Goal: Transaction & Acquisition: Obtain resource

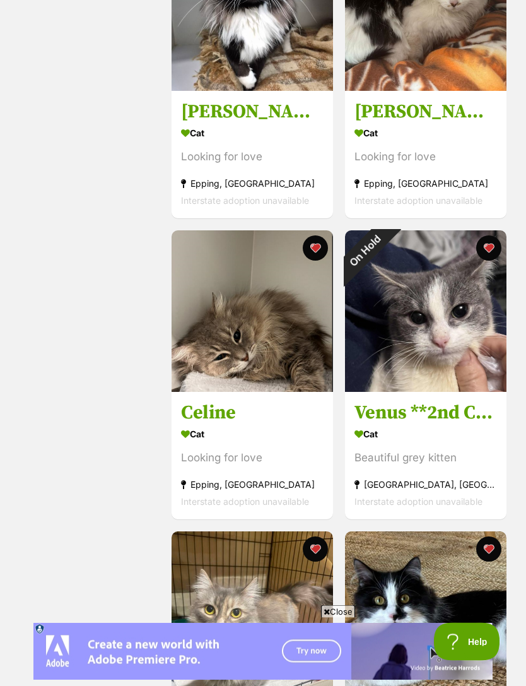
scroll to position [1557, 0]
click at [218, 419] on h3 "Celine" at bounding box center [252, 412] width 143 height 24
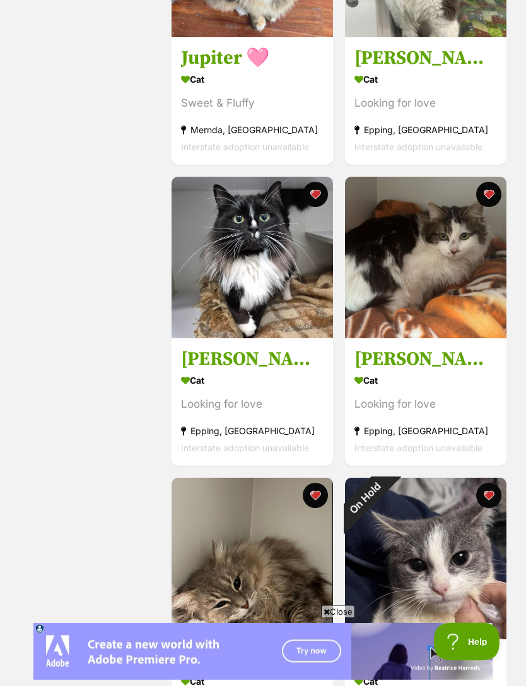
scroll to position [1310, 0]
click at [460, 352] on h3 "[PERSON_NAME]" at bounding box center [425, 359] width 143 height 24
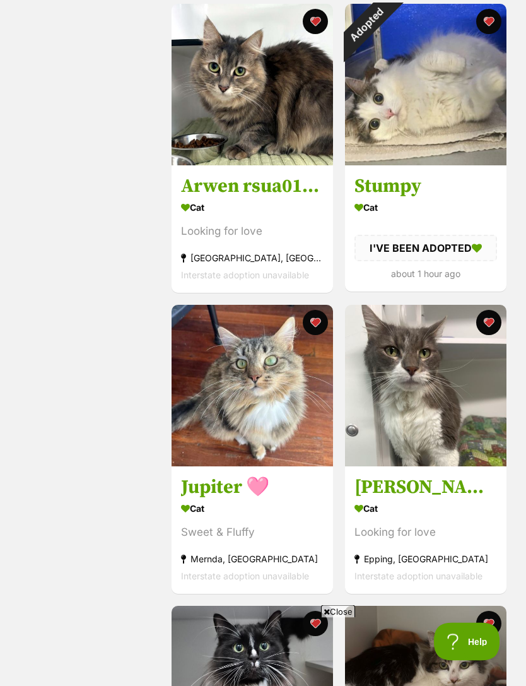
scroll to position [881, 0]
click at [470, 404] on img at bounding box center [425, 385] width 161 height 161
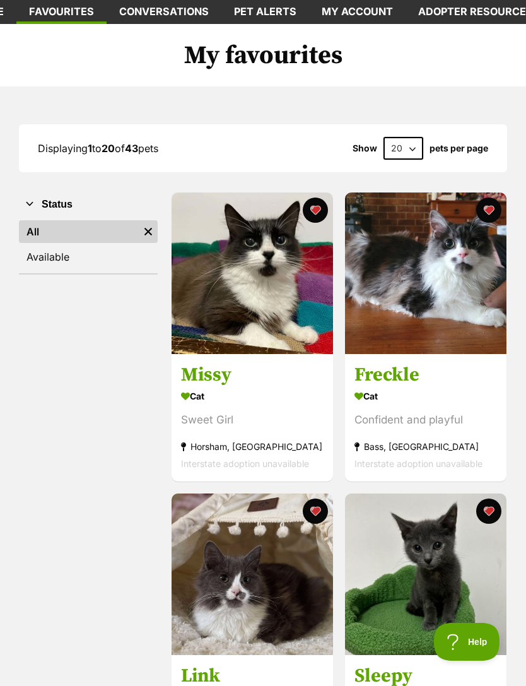
scroll to position [0, 0]
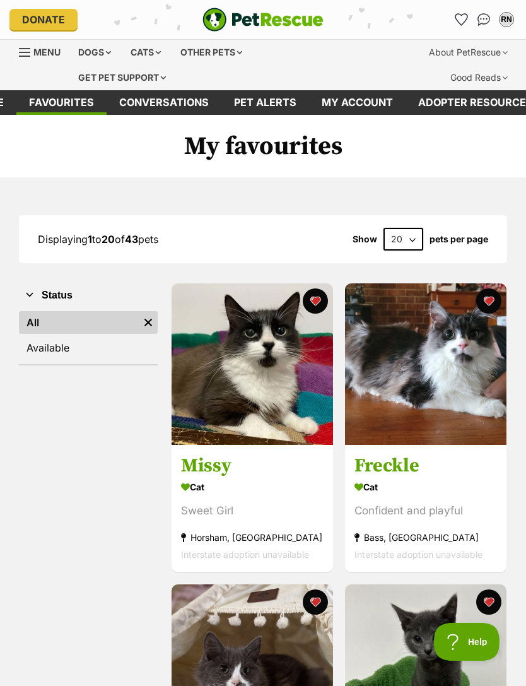
click at [400, 471] on h3 "Freckle" at bounding box center [425, 465] width 143 height 24
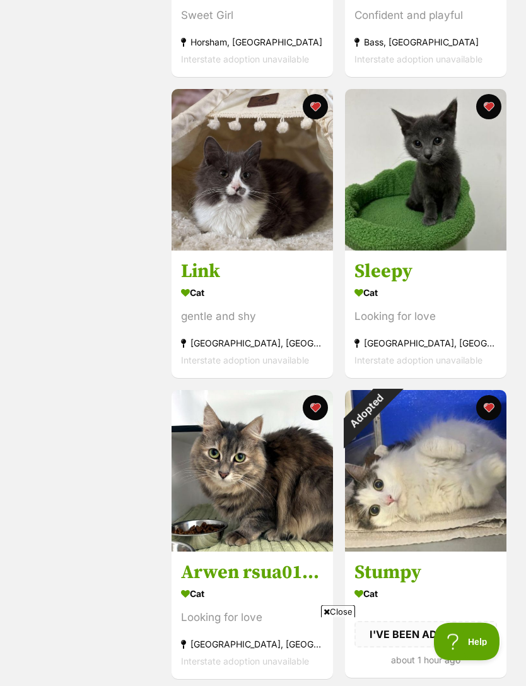
scroll to position [495, 0]
click at [404, 270] on h3 "Sleepy" at bounding box center [425, 271] width 143 height 24
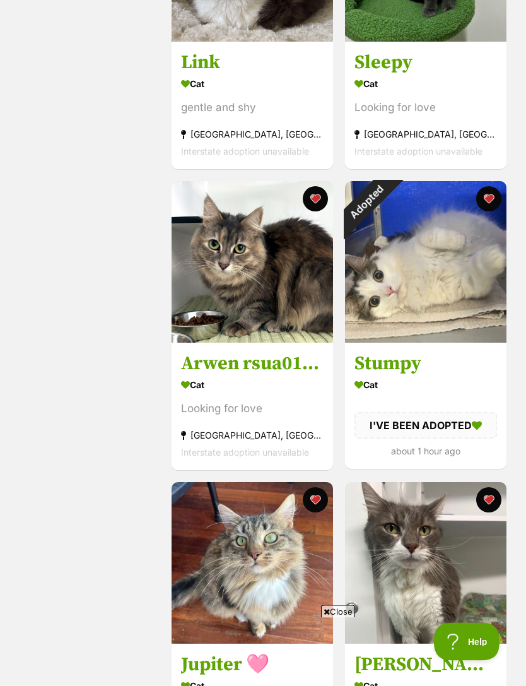
scroll to position [723, 0]
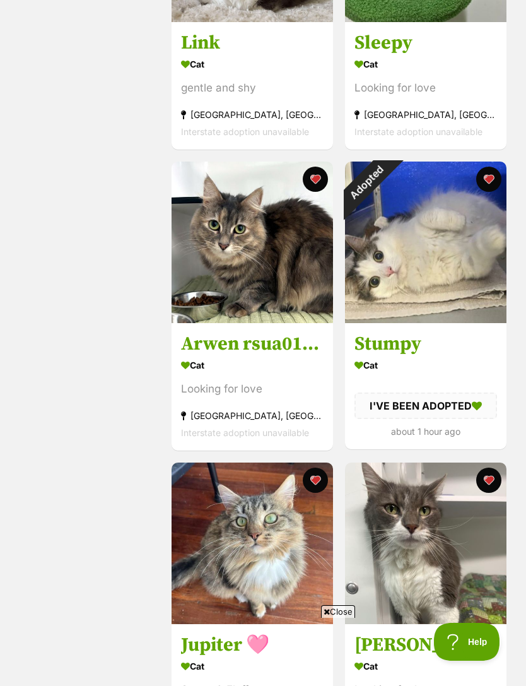
click at [471, 247] on img at bounding box center [425, 241] width 161 height 161
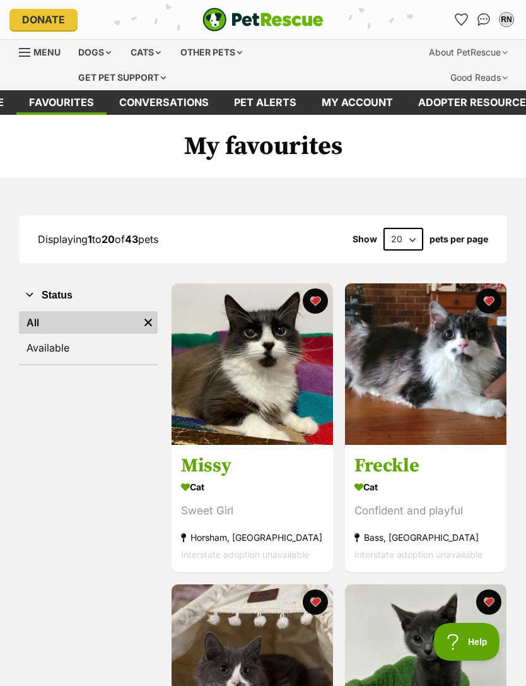
scroll to position [0, 0]
click at [147, 43] on div "Cats" at bounding box center [146, 52] width 48 height 25
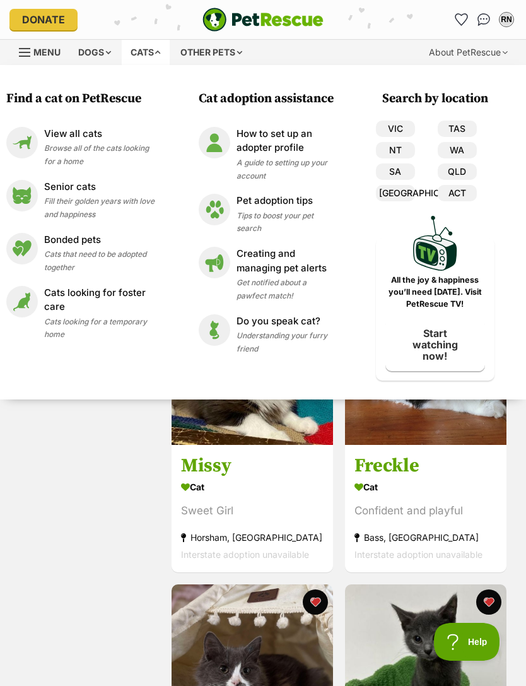
click at [113, 148] on span "Browse all of the cats looking for a home" at bounding box center [96, 154] width 105 height 23
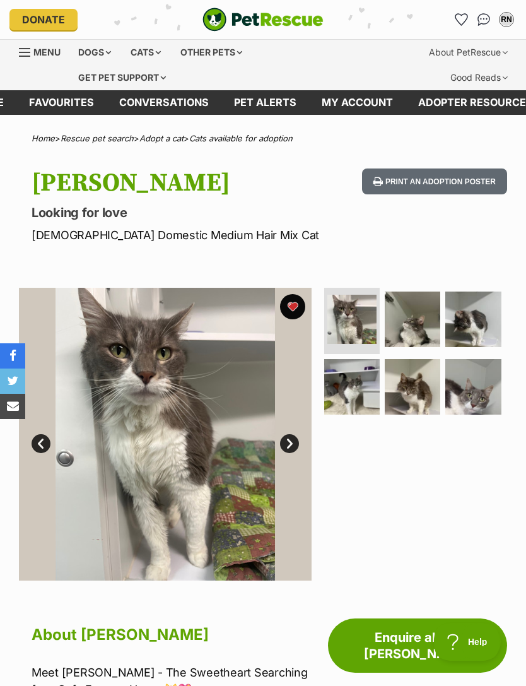
click at [426, 382] on img at bounding box center [413, 387] width 56 height 56
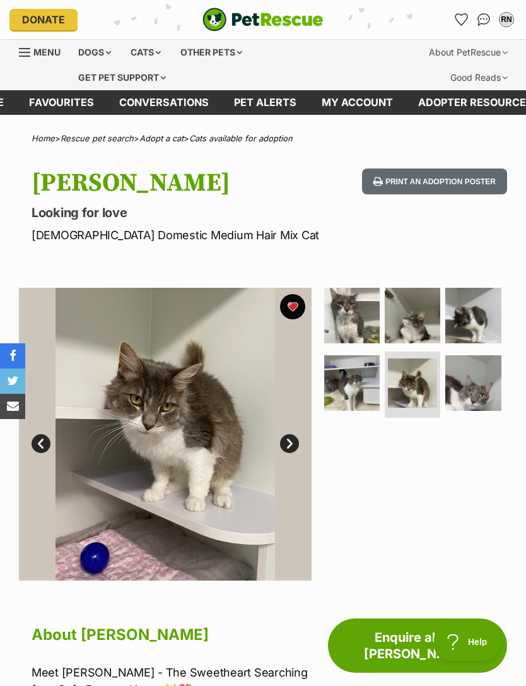
click at [426, 323] on img at bounding box center [413, 316] width 56 height 56
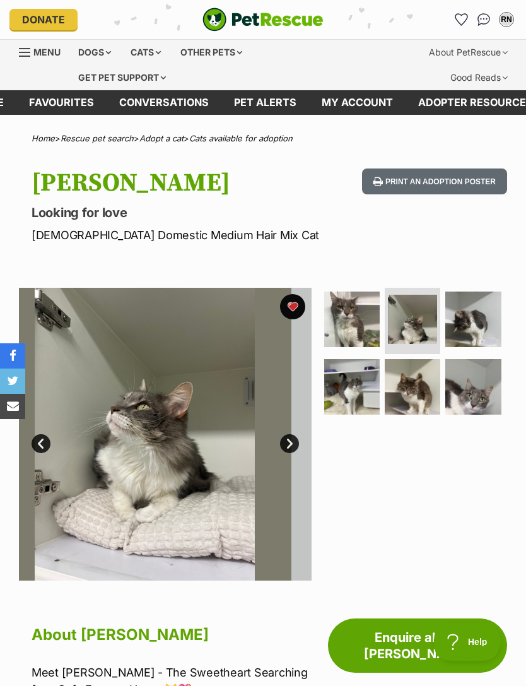
click at [475, 325] on img at bounding box center [473, 319] width 56 height 56
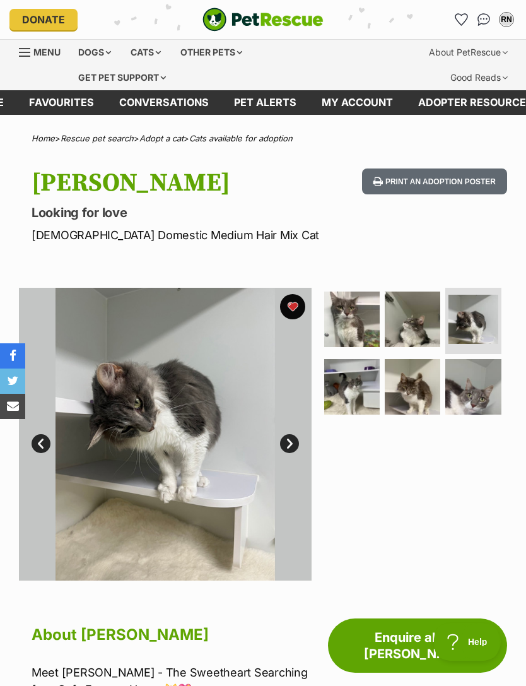
click at [484, 393] on img at bounding box center [473, 387] width 56 height 56
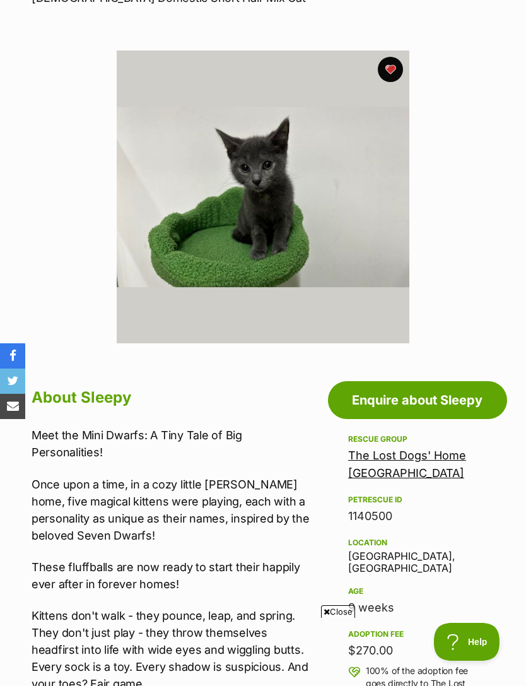
scroll to position [177, 0]
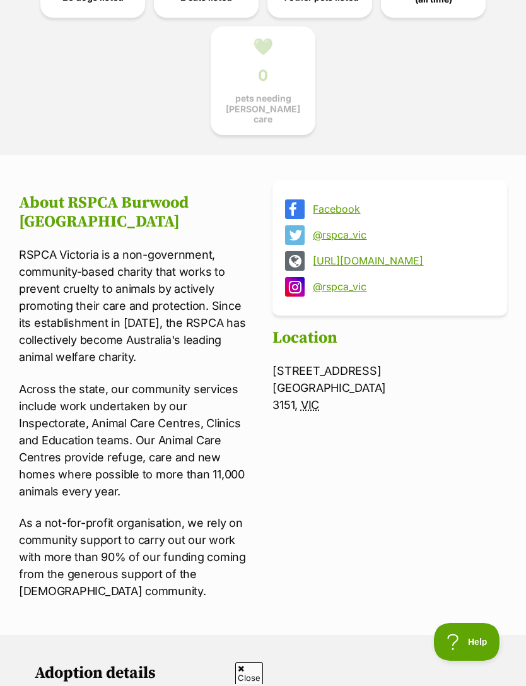
scroll to position [348, 0]
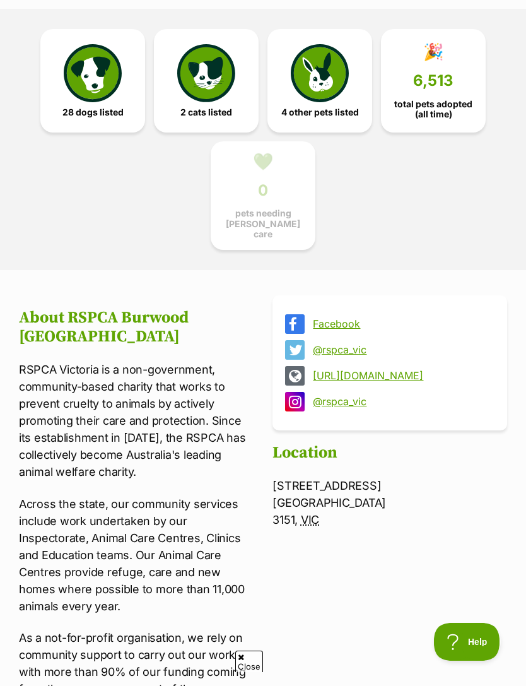
click at [232, 102] on img at bounding box center [206, 73] width 58 height 58
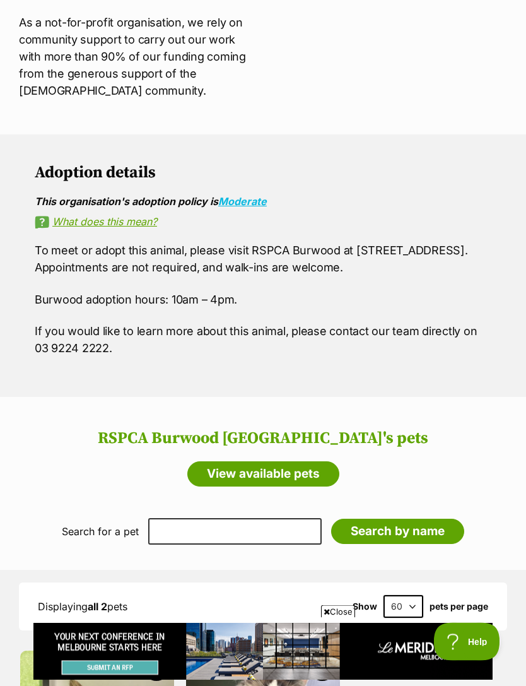
scroll to position [953, 0]
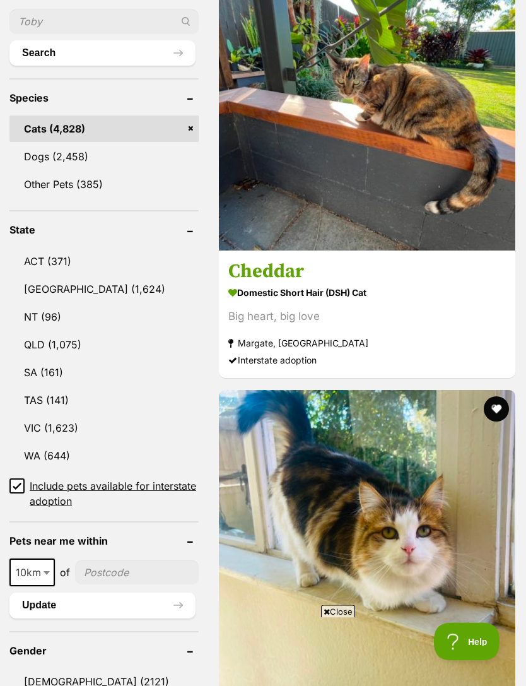
scroll to position [577, 0]
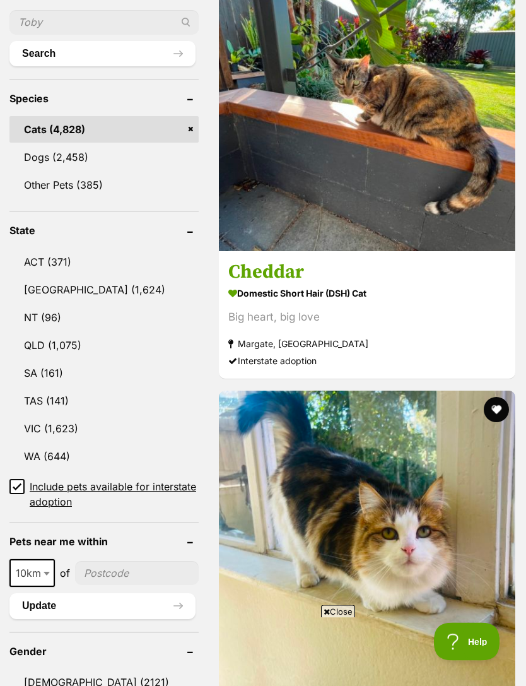
click at [141, 416] on link "VIC (1,623)" at bounding box center [103, 429] width 189 height 26
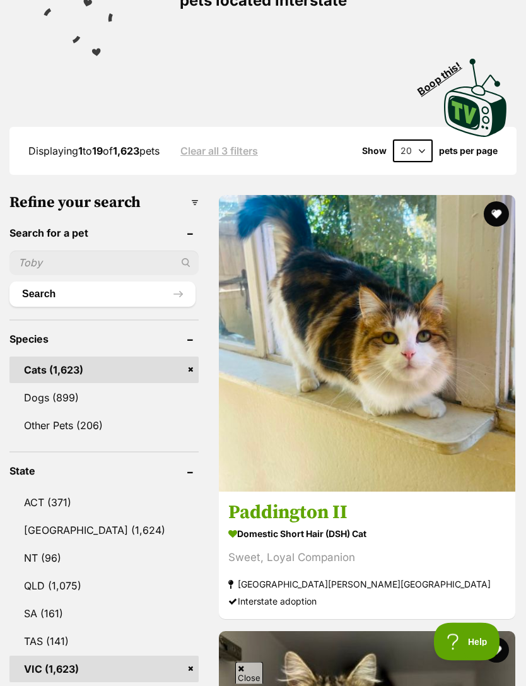
scroll to position [341, 0]
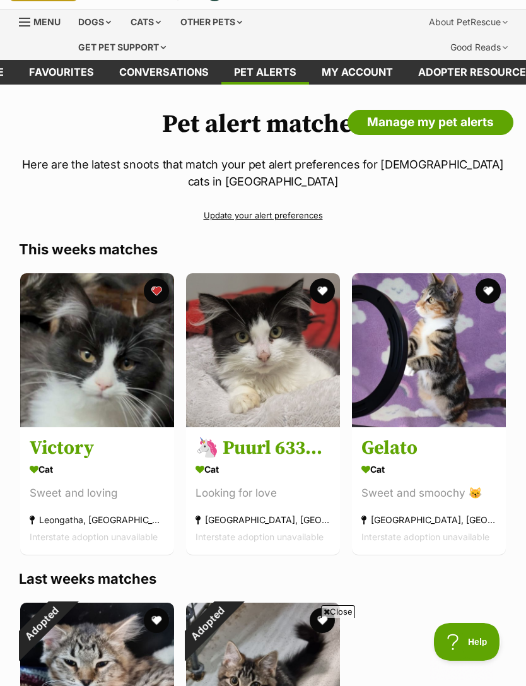
scroll to position [9, 0]
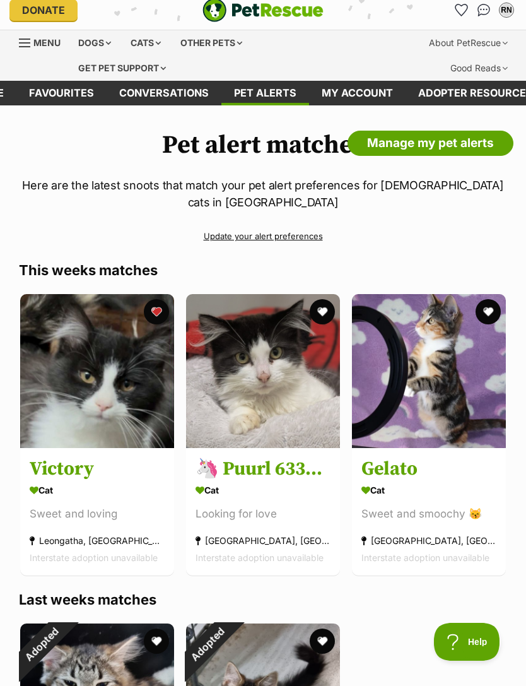
click at [293, 225] on link "Update your alert preferences" at bounding box center [263, 236] width 488 height 22
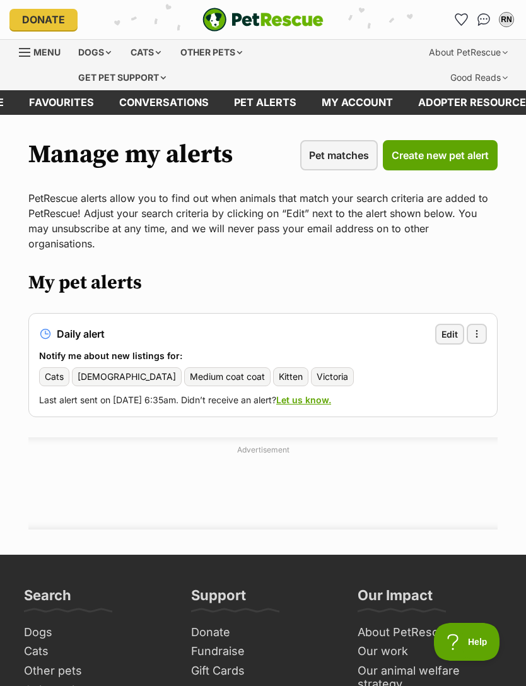
click at [451, 327] on span "Edit" at bounding box center [449, 333] width 16 height 13
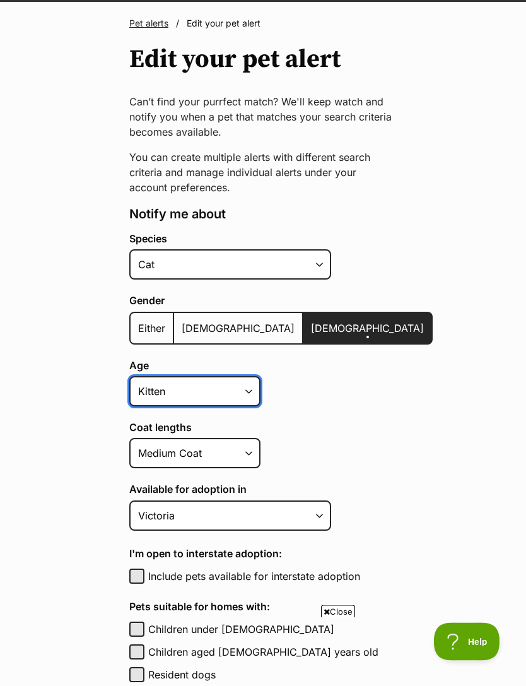
click at [241, 391] on select "Kitten Cat Senior All ages" at bounding box center [194, 392] width 131 height 30
select select "cat"
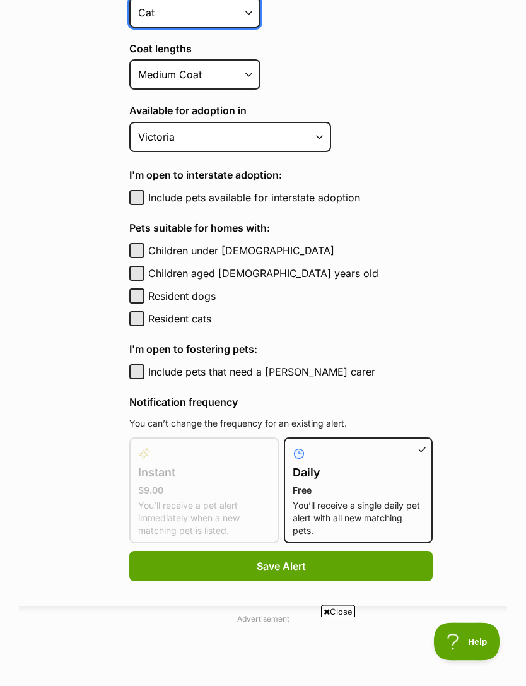
scroll to position [491, 0]
click at [340, 568] on button "Save Alert" at bounding box center [280, 566] width 303 height 30
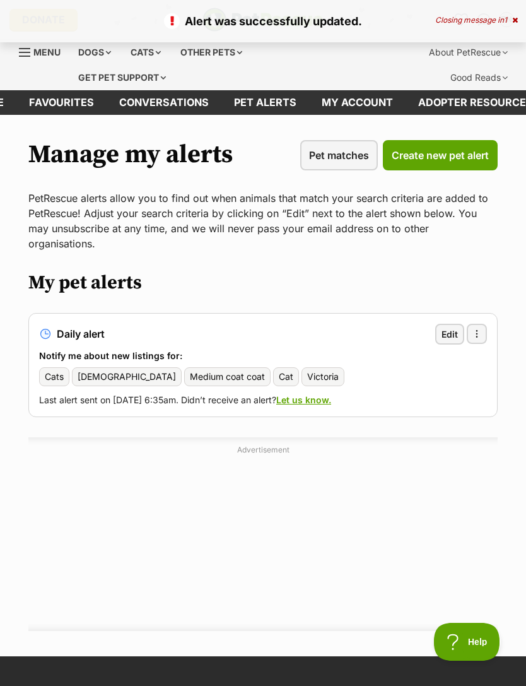
click at [354, 153] on span "Pet matches" at bounding box center [339, 155] width 60 height 15
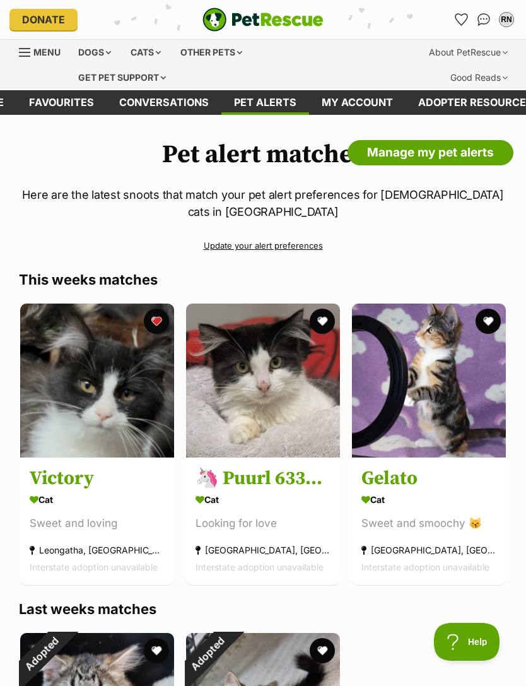
click at [66, 98] on link "Favourites" at bounding box center [61, 102] width 90 height 25
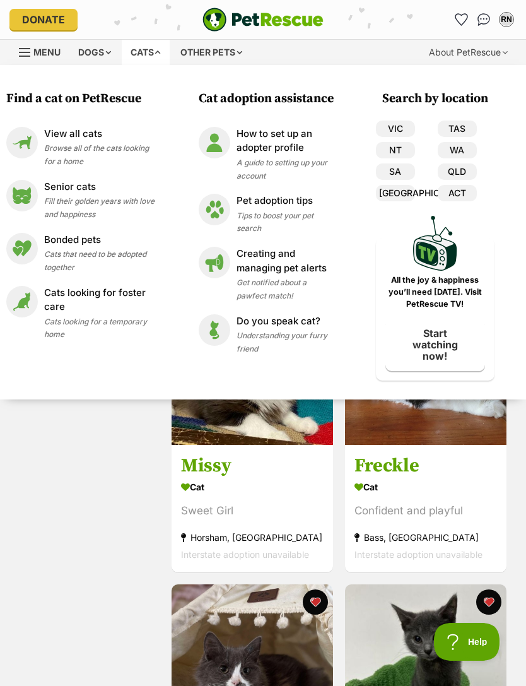
click at [106, 142] on div "View all cats Browse all of the cats looking for a home" at bounding box center [99, 147] width 110 height 40
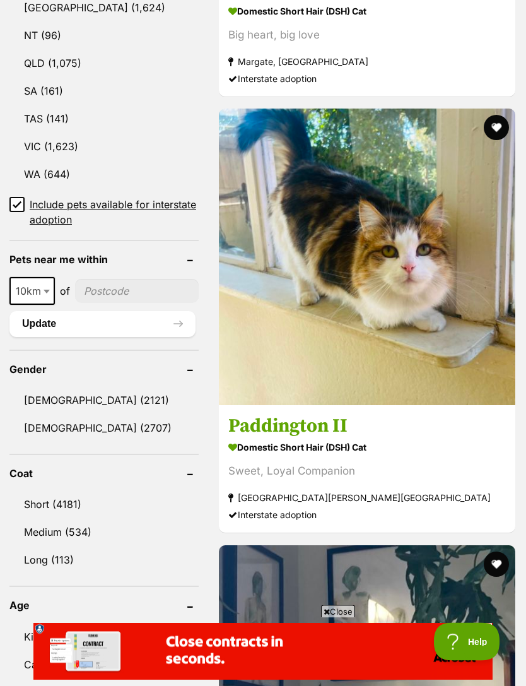
scroll to position [860, 0]
click at [149, 414] on link "Female (2707)" at bounding box center [103, 427] width 189 height 26
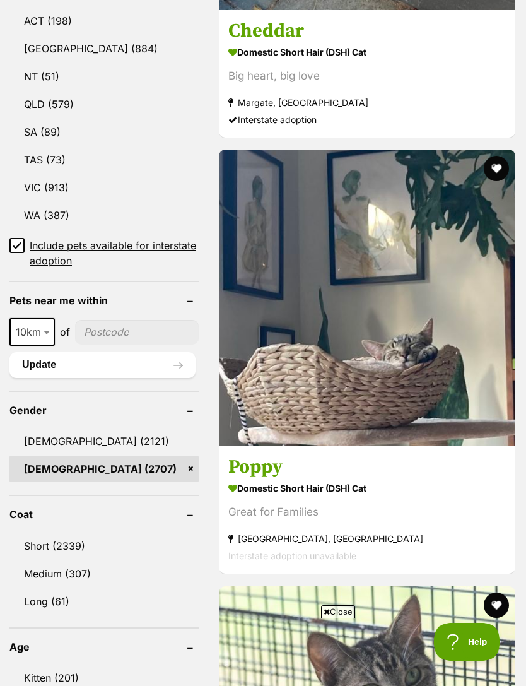
click at [141, 560] on link "Medium (307)" at bounding box center [103, 573] width 189 height 26
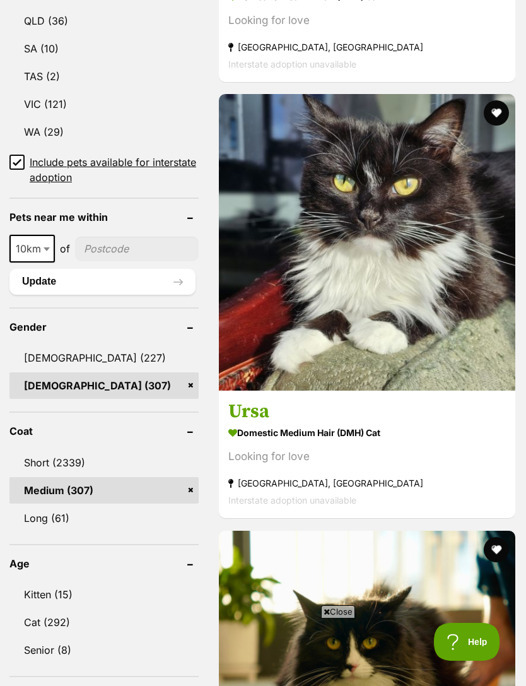
click at [132, 609] on link "Cat (292)" at bounding box center [103, 622] width 189 height 26
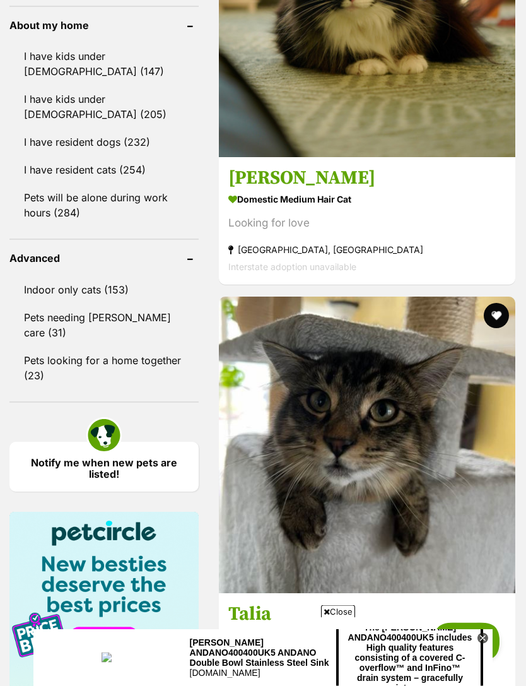
scroll to position [1638, 0]
click at [107, 276] on link "Indoor only cats (153)" at bounding box center [103, 289] width 189 height 26
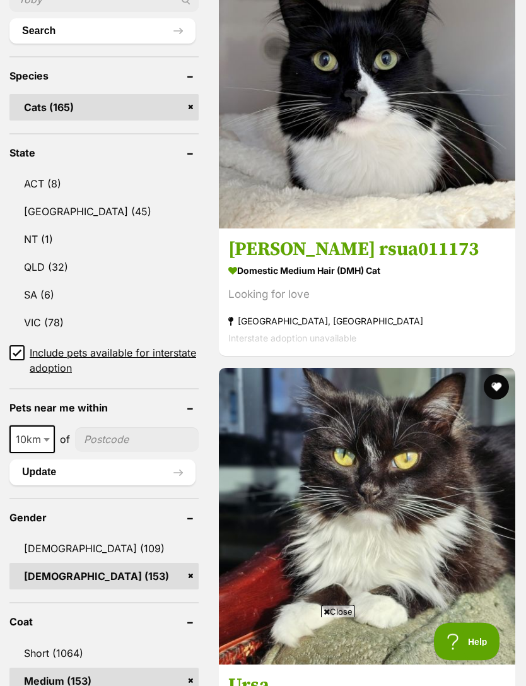
scroll to position [693, 0]
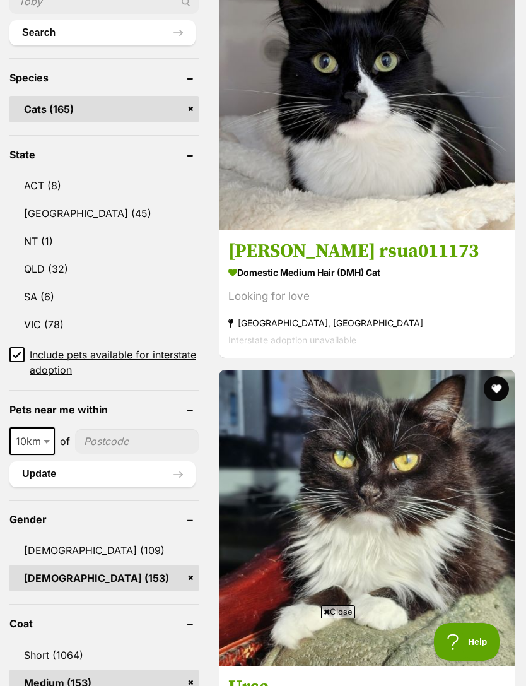
click at [120, 311] on link "VIC (78)" at bounding box center [103, 324] width 189 height 26
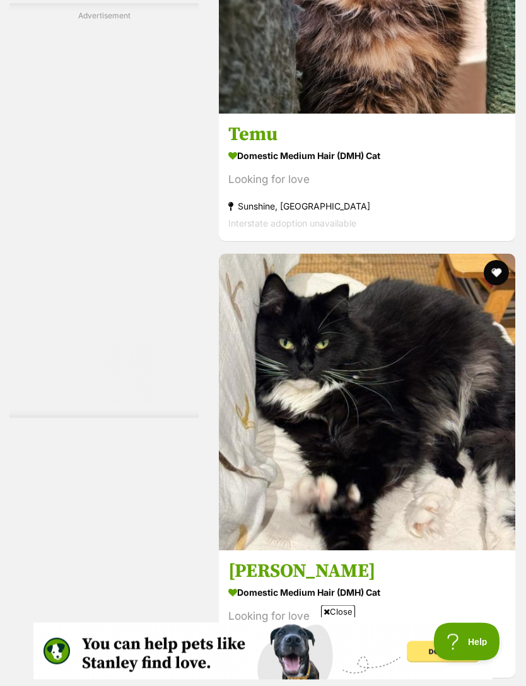
scroll to position [3617, 0]
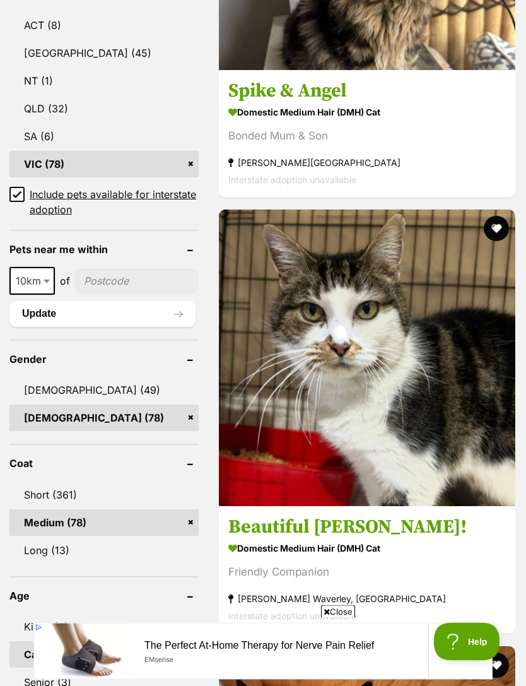
scroll to position [823, 0]
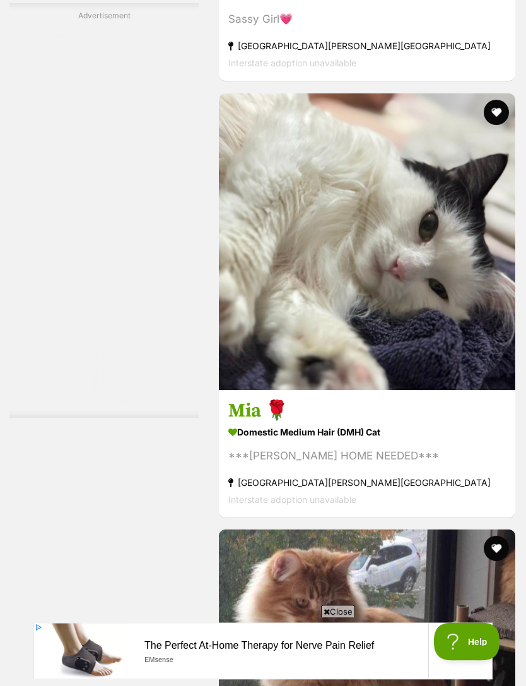
scroll to position [3676, 0]
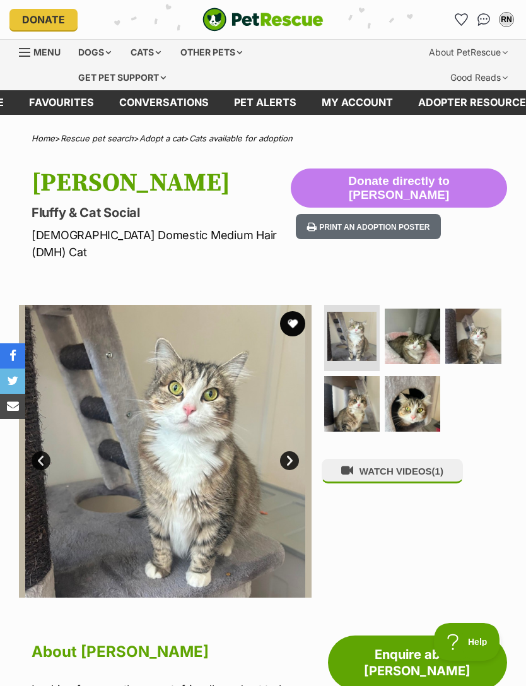
click at [424, 330] on img at bounding box center [413, 336] width 56 height 56
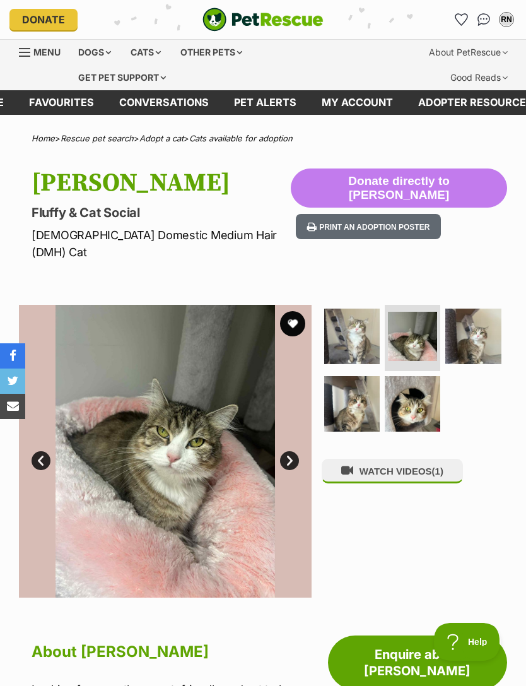
click at [468, 325] on img at bounding box center [473, 336] width 56 height 56
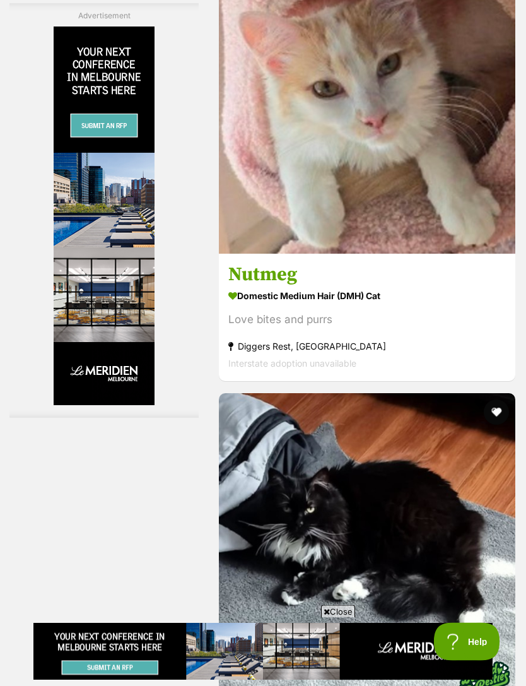
scroll to position [2531, 0]
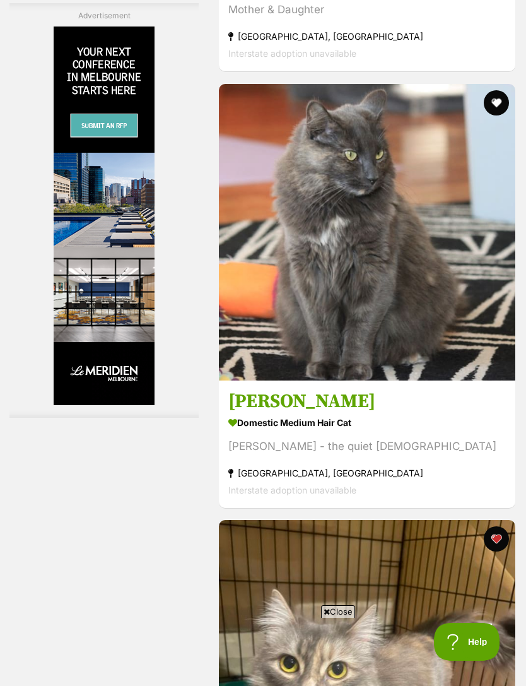
scroll to position [0, 0]
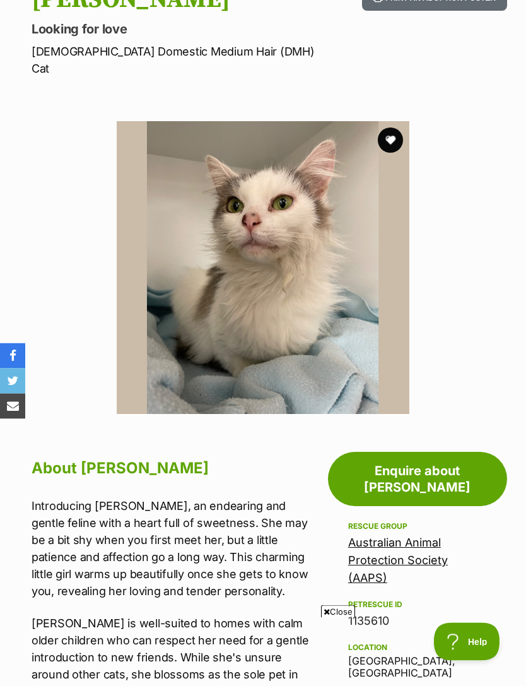
scroll to position [177, 0]
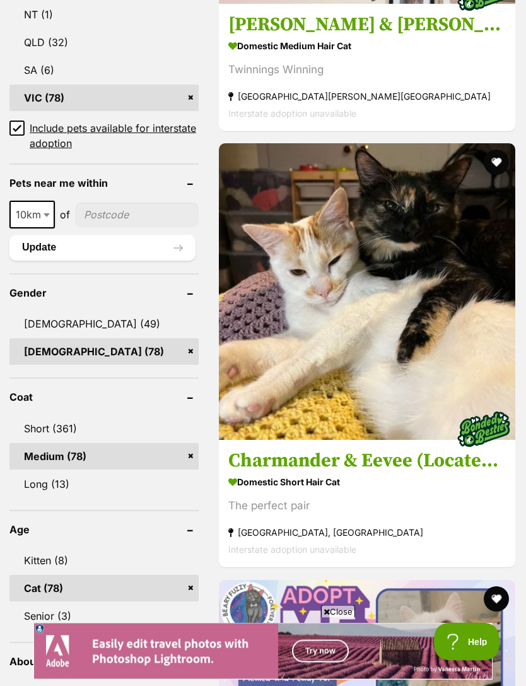
scroll to position [889, 0]
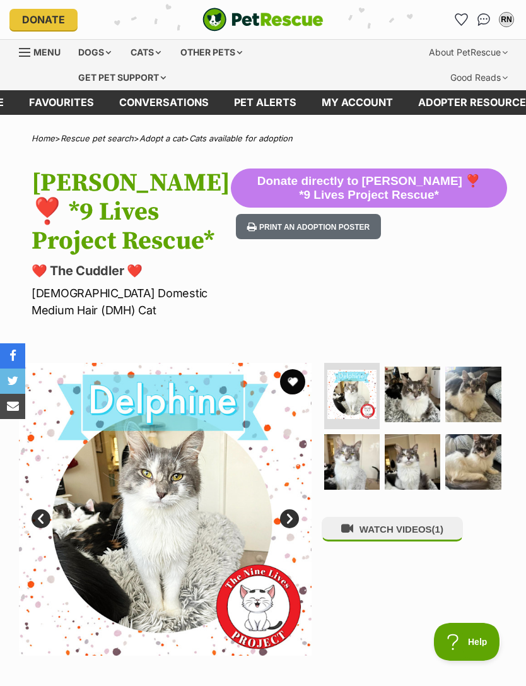
click at [358, 478] on img at bounding box center [352, 462] width 56 height 56
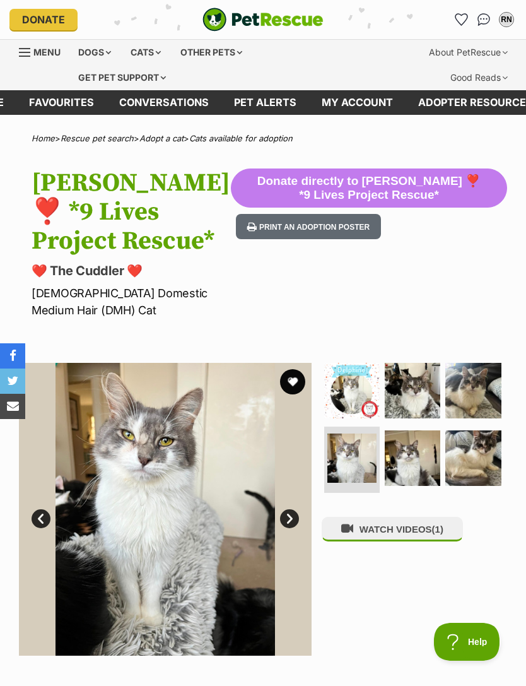
click at [409, 464] on img at bounding box center [413, 458] width 56 height 56
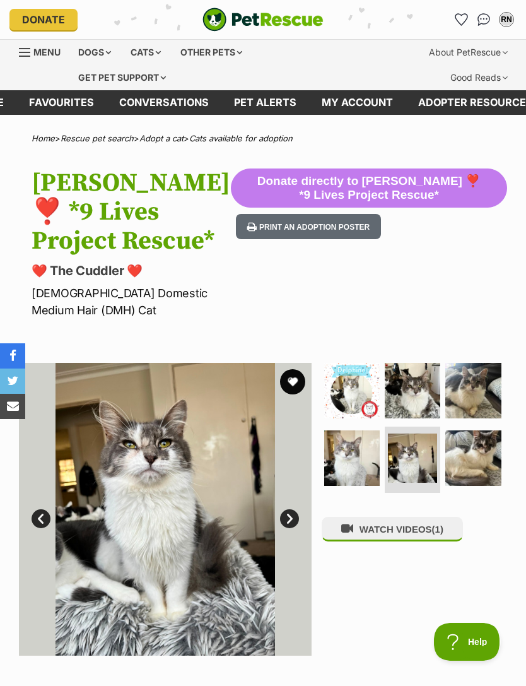
click at [476, 404] on img at bounding box center [473, 391] width 56 height 56
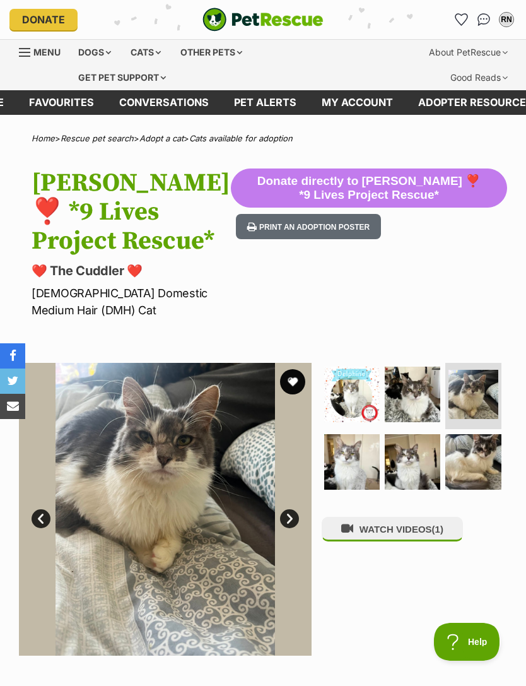
click at [473, 471] on img at bounding box center [473, 462] width 56 height 56
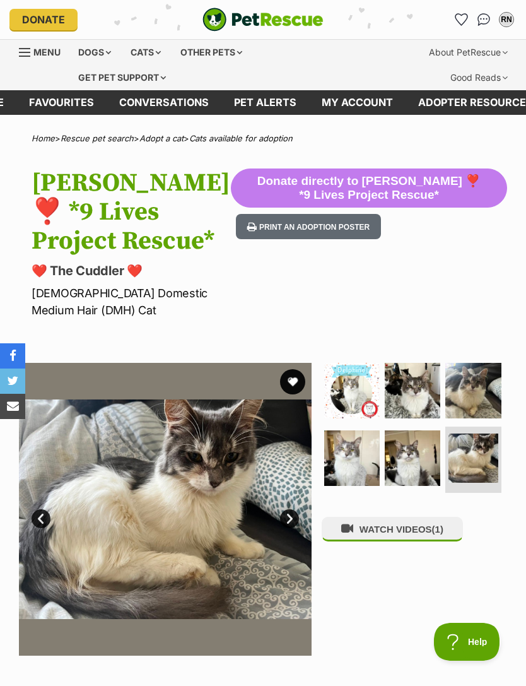
click at [426, 406] on img at bounding box center [413, 391] width 56 height 56
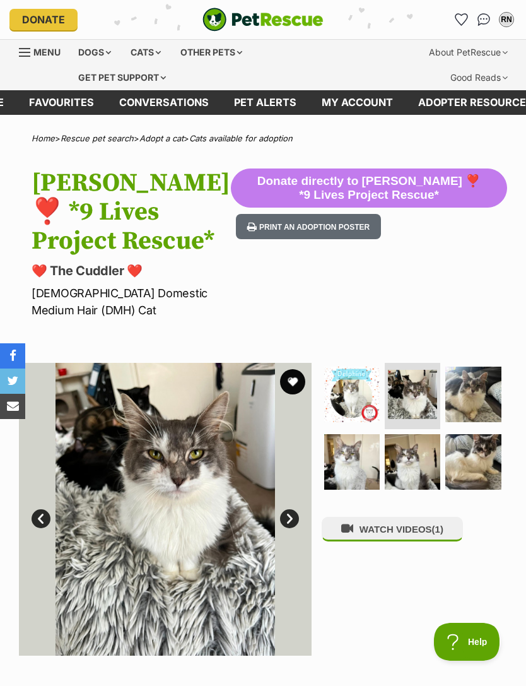
click at [416, 525] on button "WATCH VIDEOS (1)" at bounding box center [392, 529] width 141 height 25
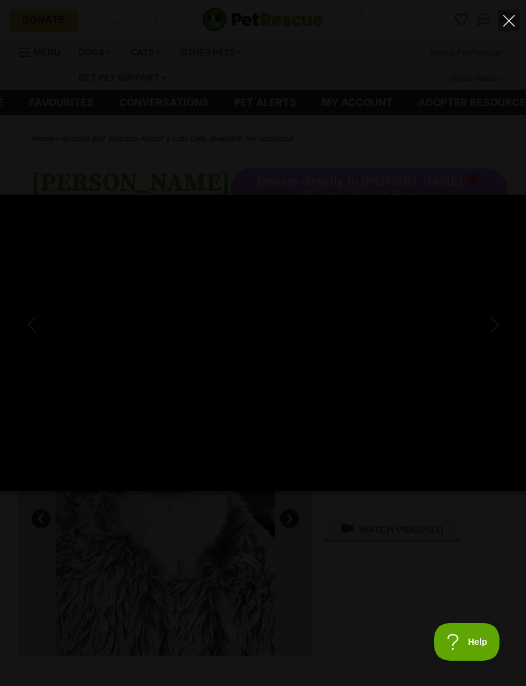
type input "100"
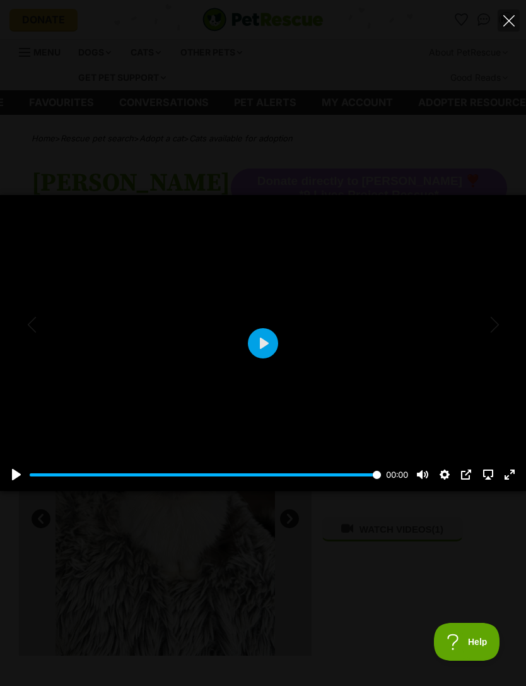
click at [513, 26] on button "Close" at bounding box center [509, 20] width 22 height 22
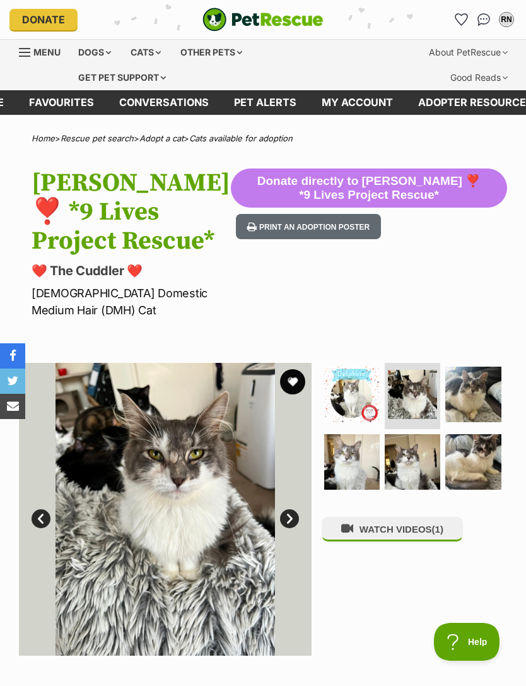
click at [67, 102] on link "Favourites" at bounding box center [61, 102] width 90 height 25
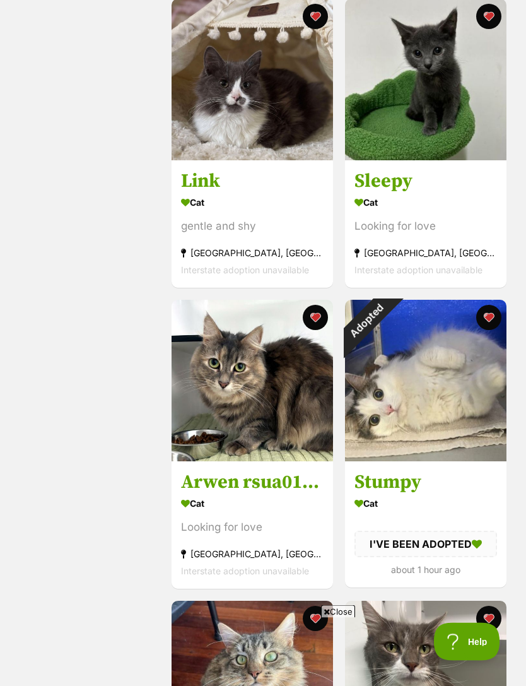
scroll to position [607, 0]
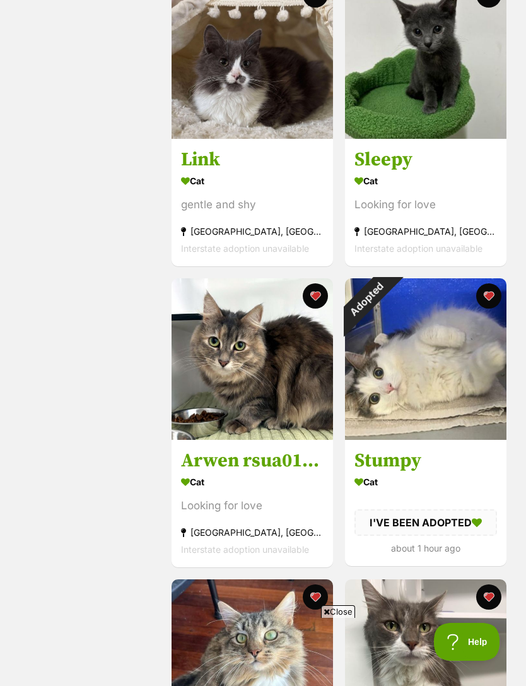
click at [387, 320] on div "Adopted" at bounding box center [366, 299] width 42 height 42
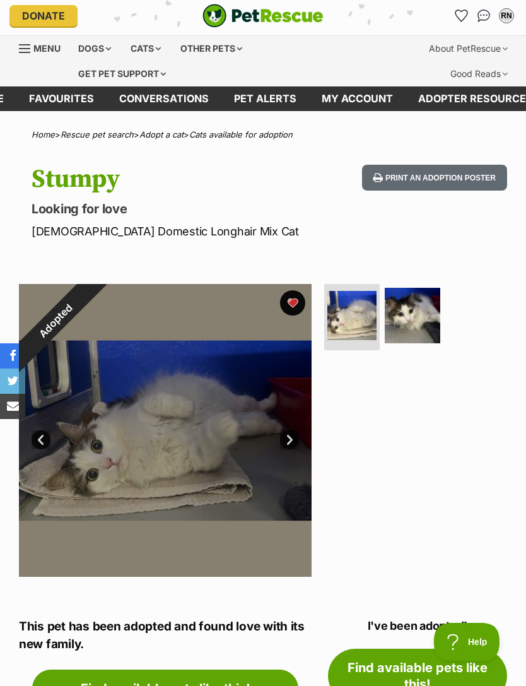
click at [421, 318] on img at bounding box center [413, 316] width 56 height 56
